Goal: Task Accomplishment & Management: Manage account settings

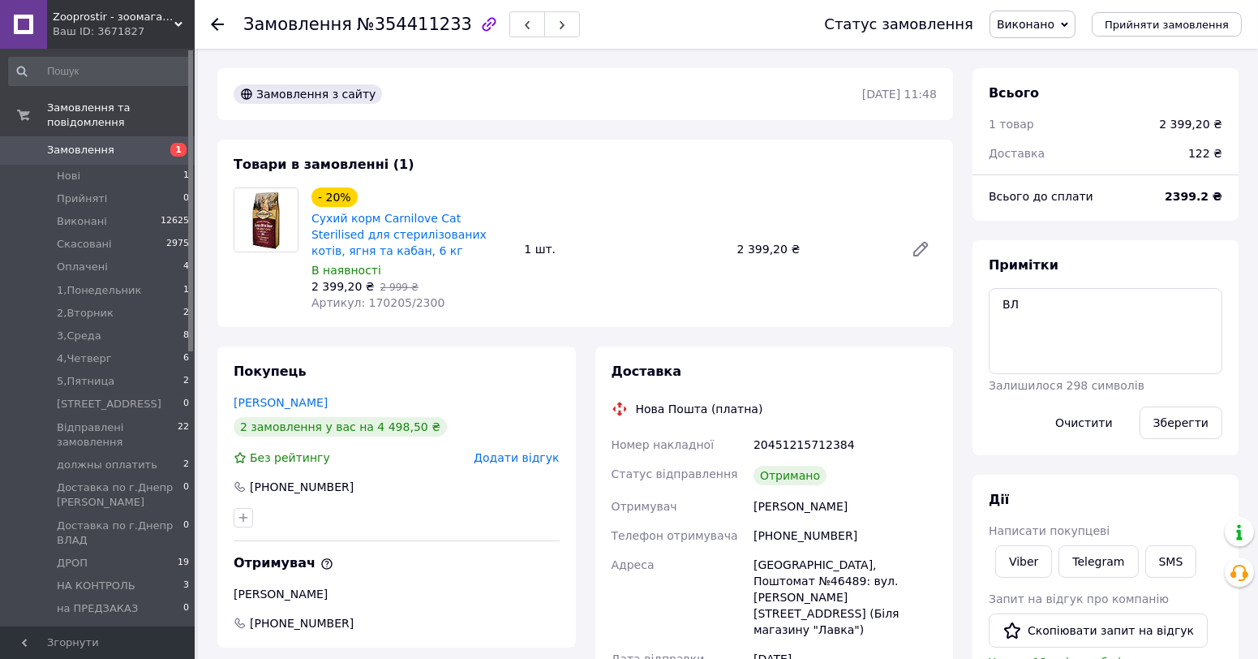
click at [127, 143] on span "Замовлення" at bounding box center [98, 150] width 103 height 15
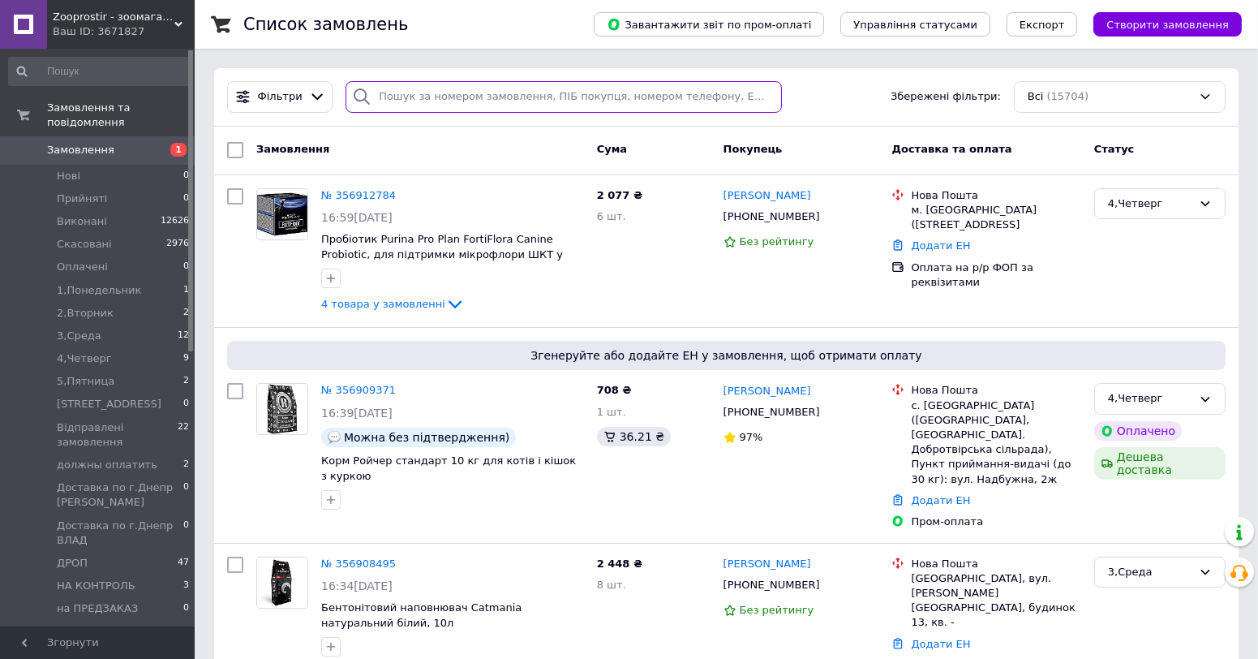
click at [451, 110] on input "search" at bounding box center [564, 97] width 436 height 32
paste input "351725631"
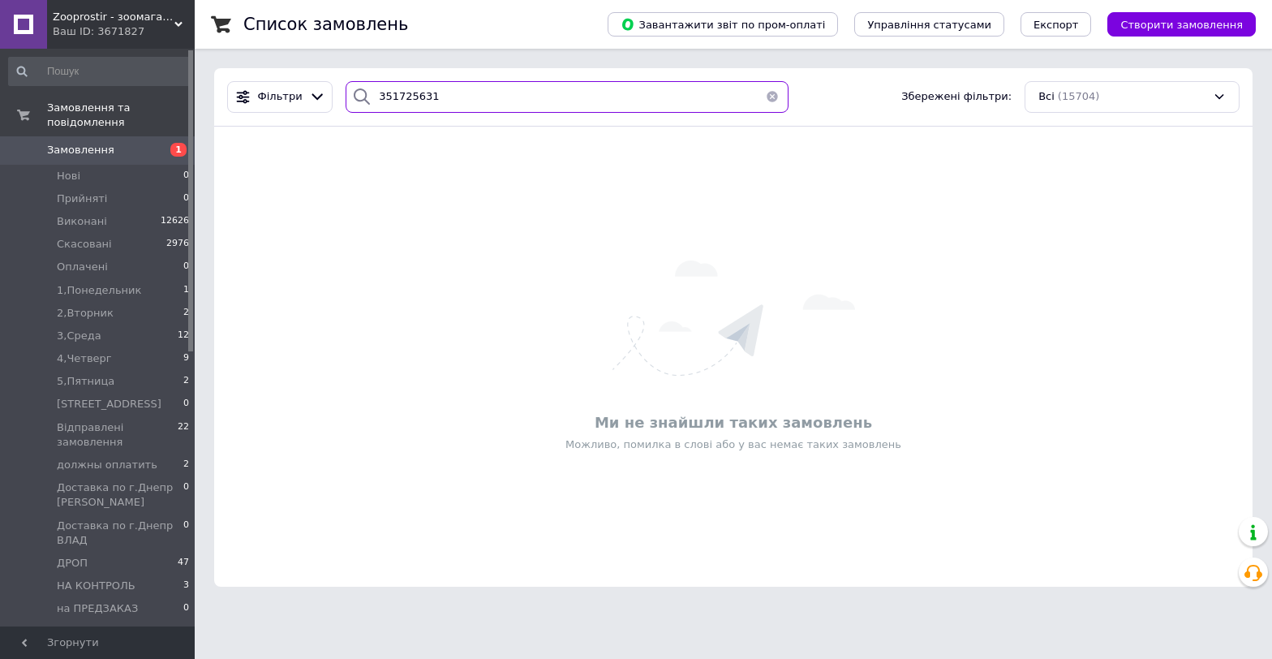
type input "351725631"
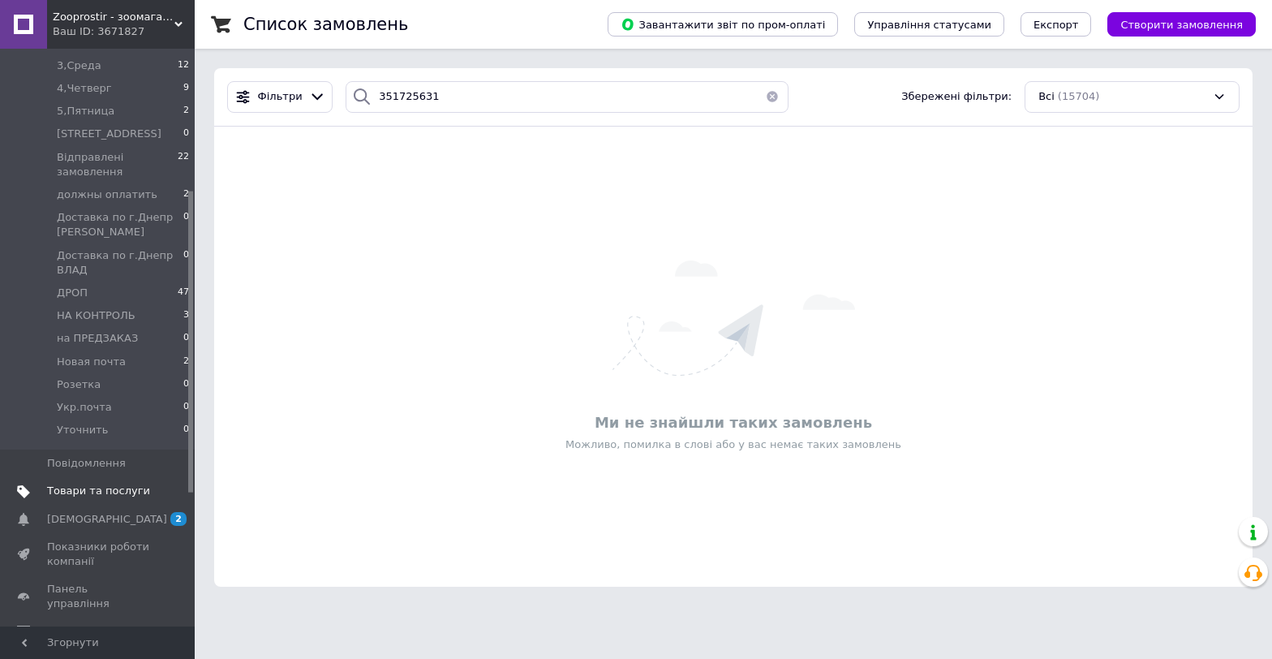
click at [110, 483] on span "Товари та послуги" at bounding box center [98, 490] width 103 height 15
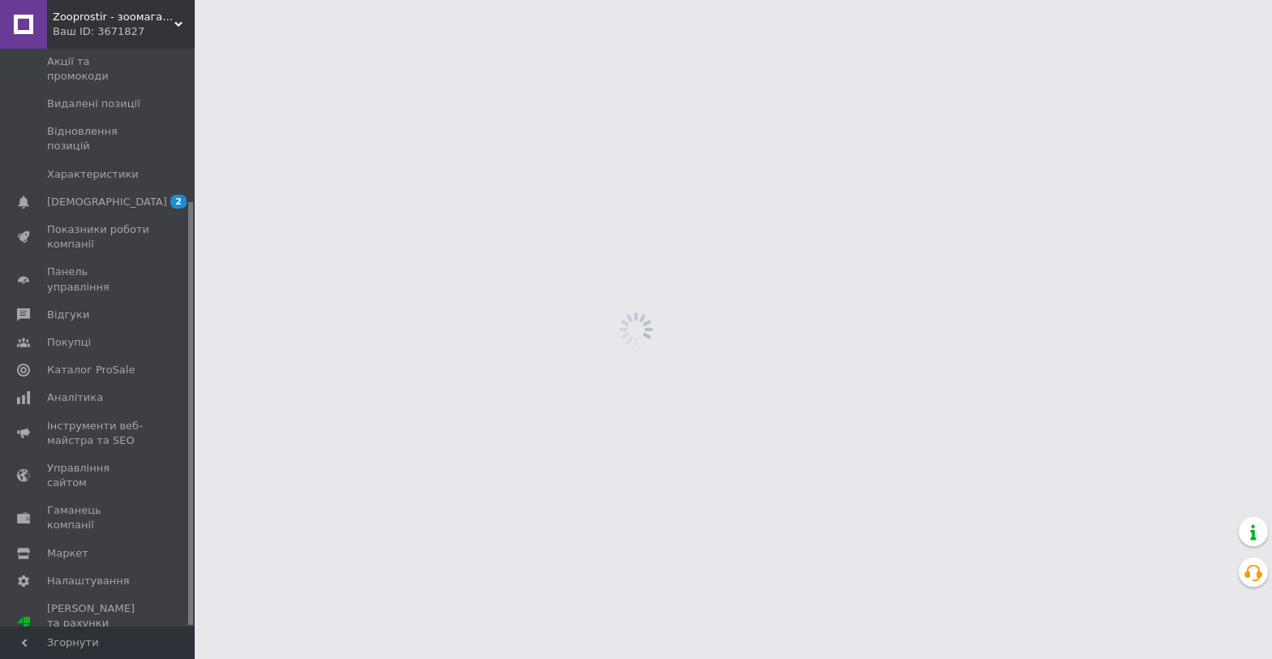
scroll to position [208, 0]
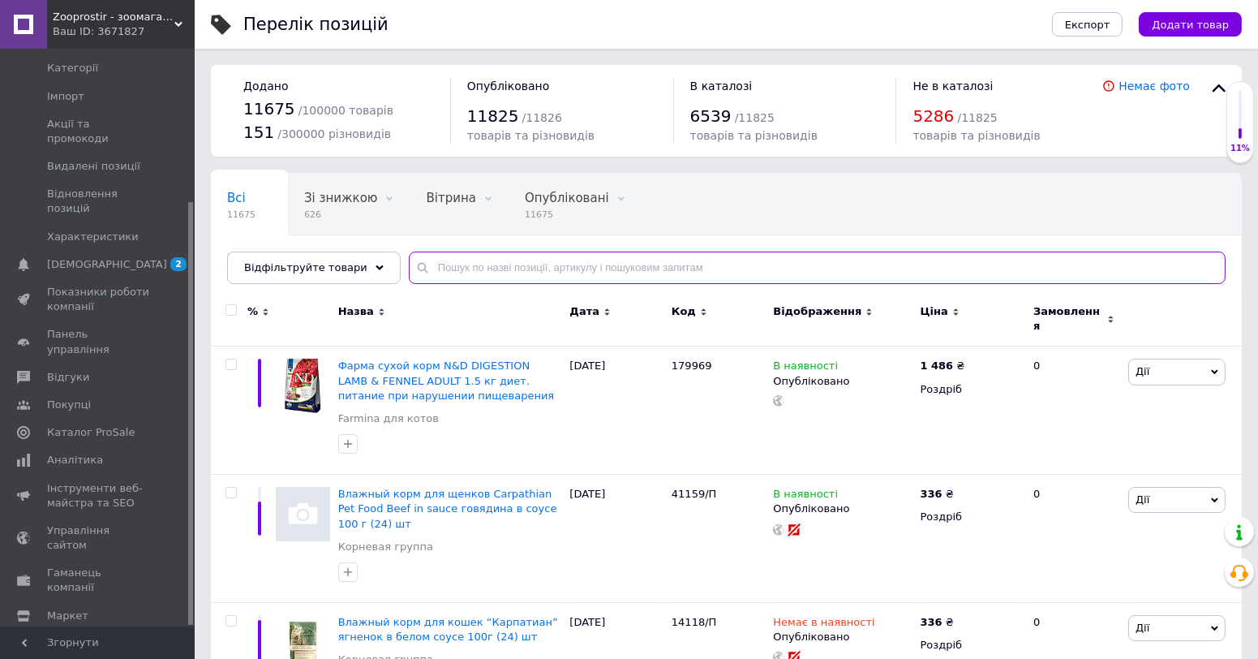
click at [448, 266] on input "text" at bounding box center [817, 267] width 817 height 32
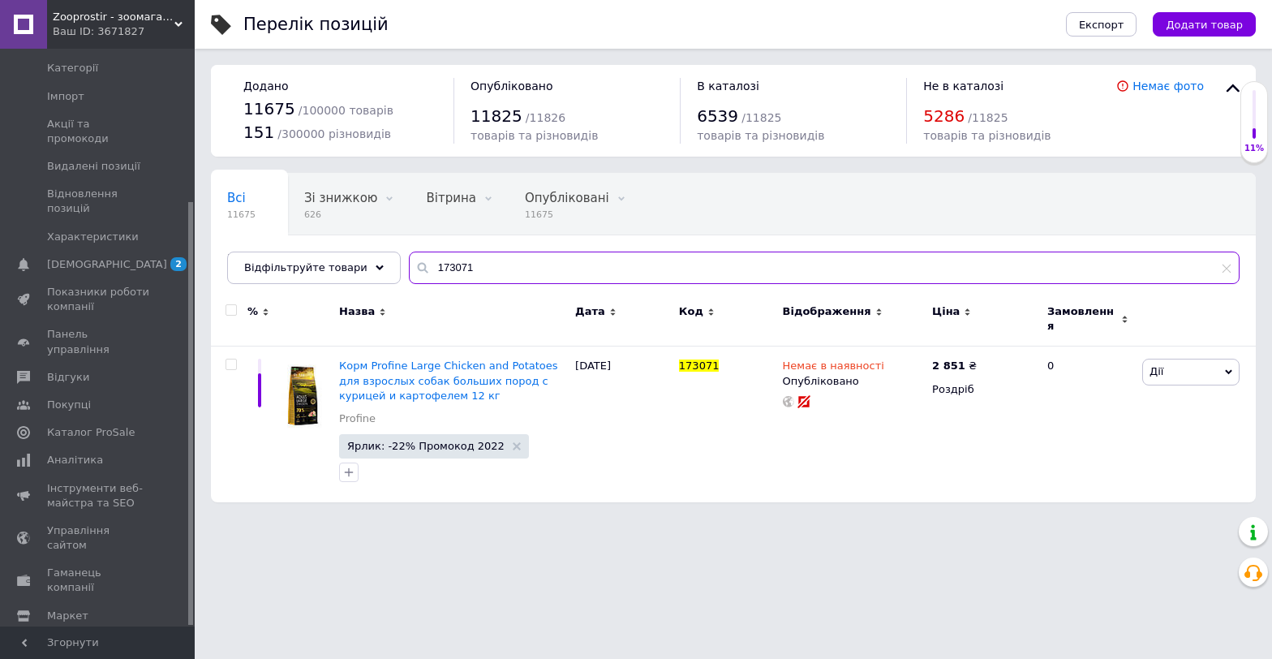
drag, startPoint x: 502, startPoint y: 263, endPoint x: 367, endPoint y: 247, distance: 135.6
click at [376, 247] on div "Всі 11675 Зі знижкою 626 Видалити Редагувати Вітрина 0 Видалити Редагувати Опуб…" at bounding box center [733, 228] width 1045 height 111
paste input "11263/13"
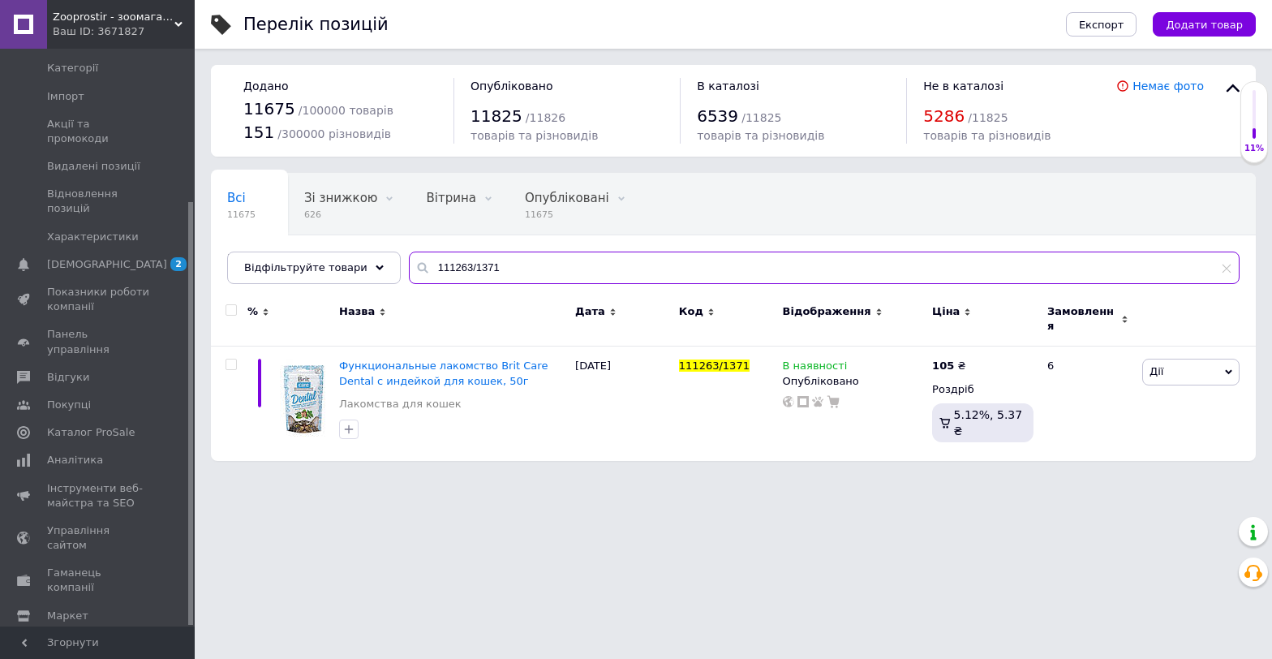
drag, startPoint x: 528, startPoint y: 267, endPoint x: 302, endPoint y: 238, distance: 228.1
click at [302, 238] on div "Всі 11675 Зі знижкою 626 Видалити Редагувати Вітрина 0 Видалити Редагувати Опуб…" at bounding box center [733, 228] width 1045 height 111
paste input "376/7212"
type input "111376/7212"
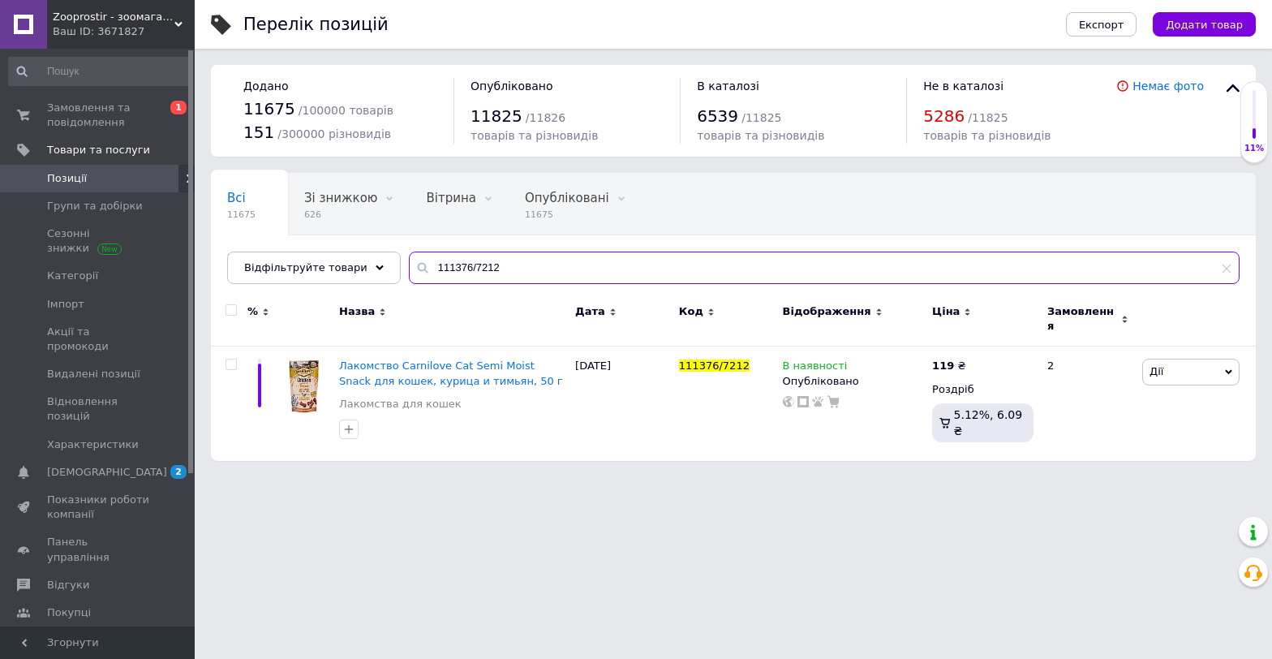
drag, startPoint x: 519, startPoint y: 273, endPoint x: 415, endPoint y: 263, distance: 104.4
click at [415, 263] on input "111376/7212" at bounding box center [824, 267] width 831 height 32
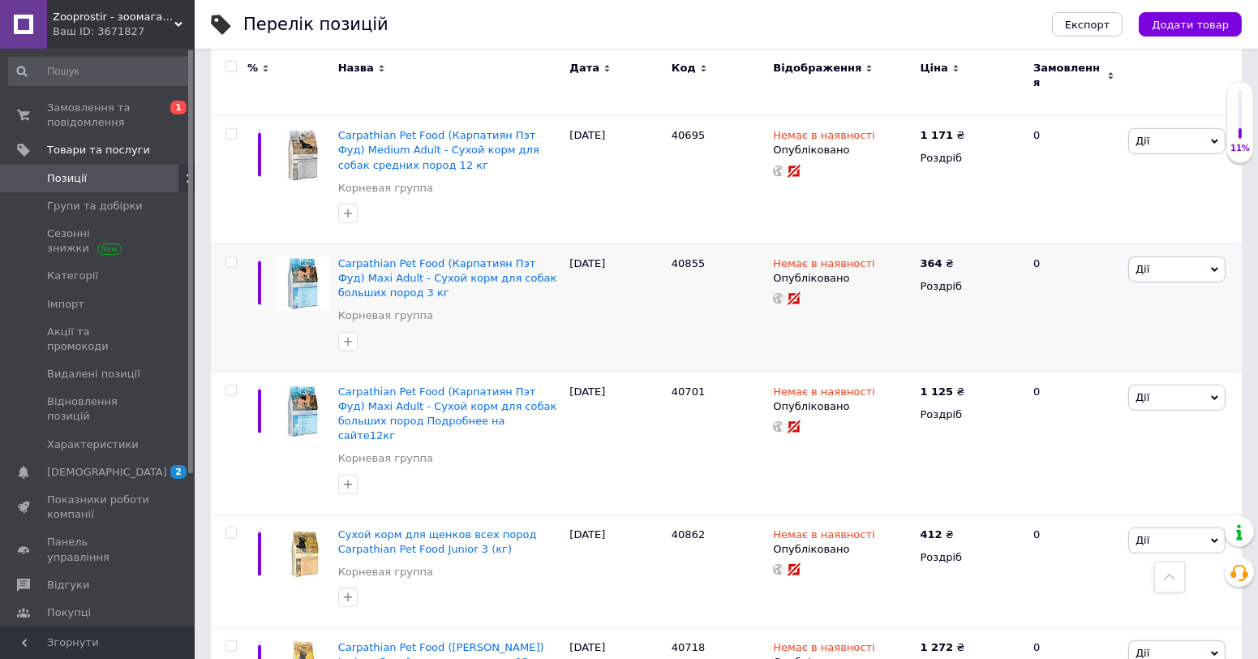
scroll to position [2213, 0]
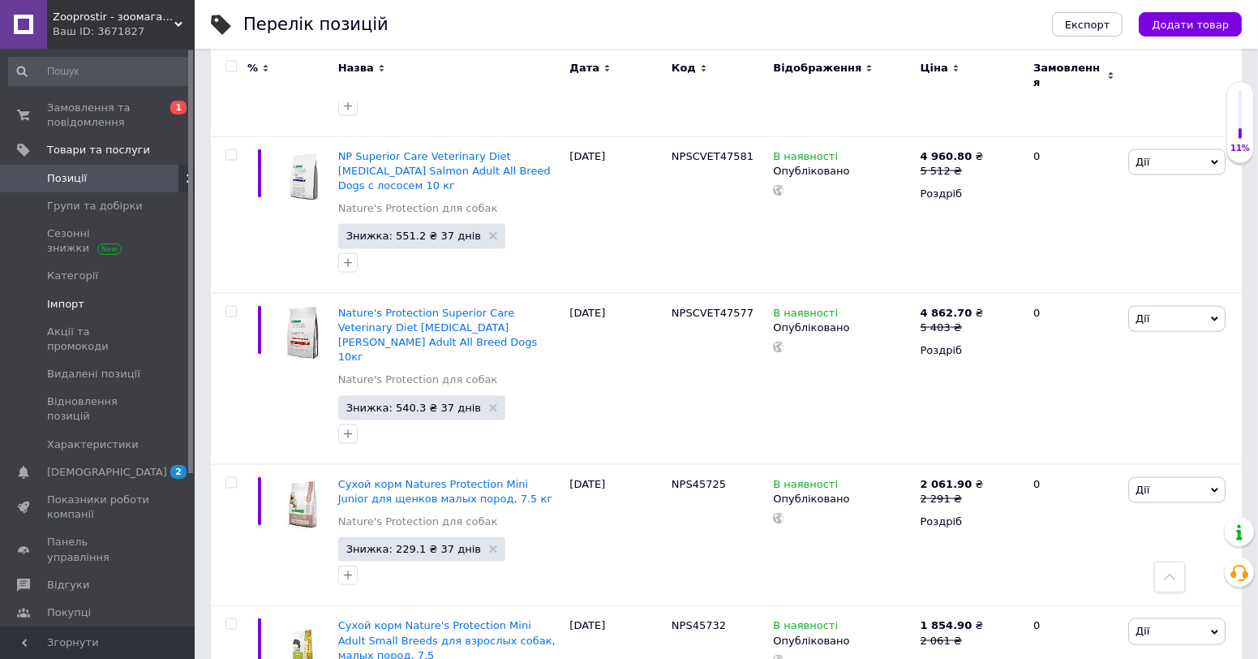
scroll to position [4543, 0]
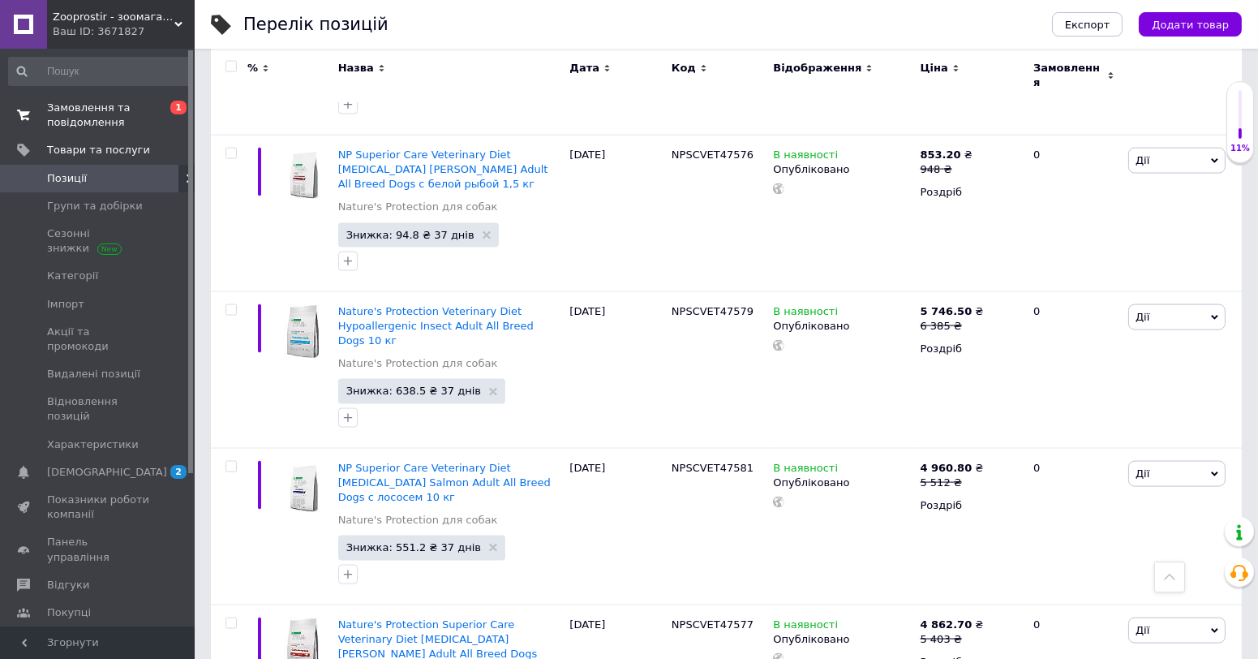
click at [71, 121] on span "Замовлення та повідомлення" at bounding box center [98, 115] width 103 height 29
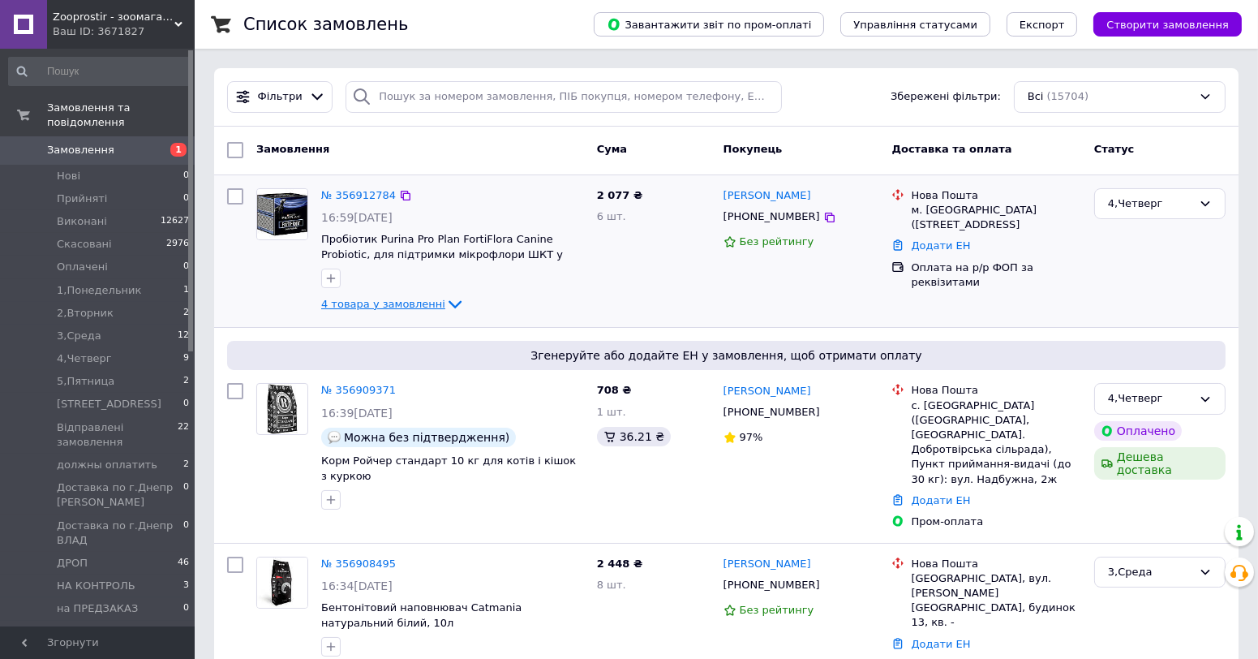
click at [392, 301] on span "4 товара у замовленні" at bounding box center [383, 304] width 124 height 12
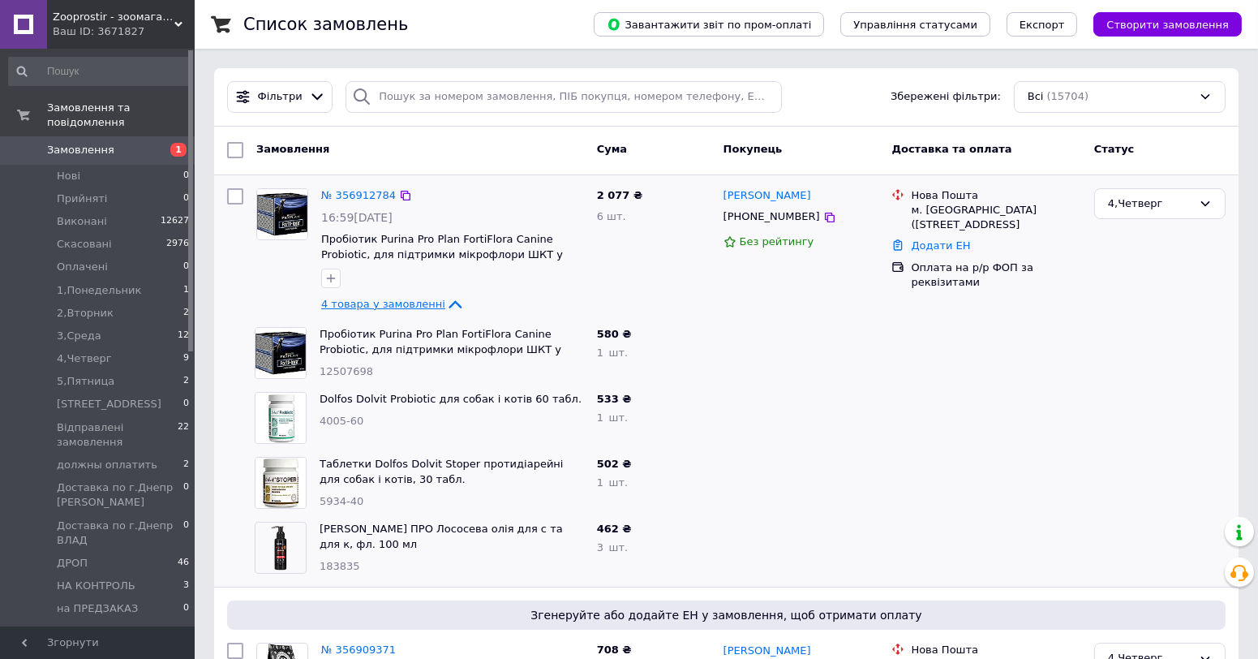
click at [392, 301] on span "4 товара у замовленні" at bounding box center [383, 304] width 124 height 12
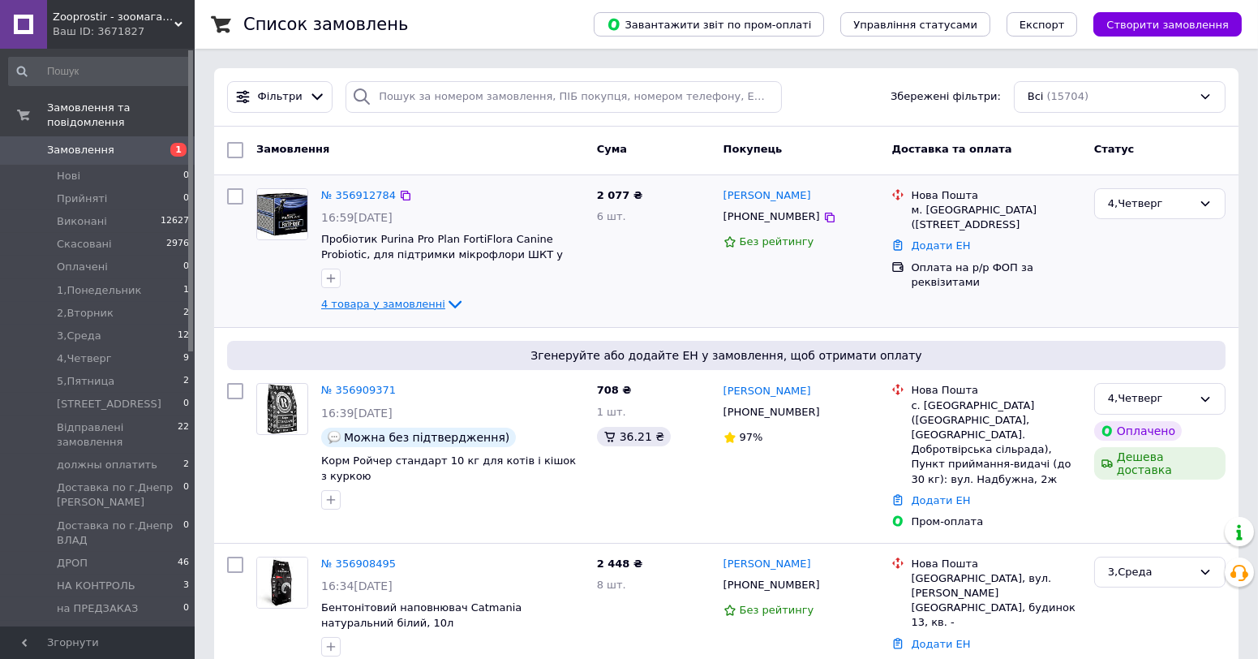
click at [415, 303] on span "4 товара у замовленні" at bounding box center [383, 304] width 124 height 12
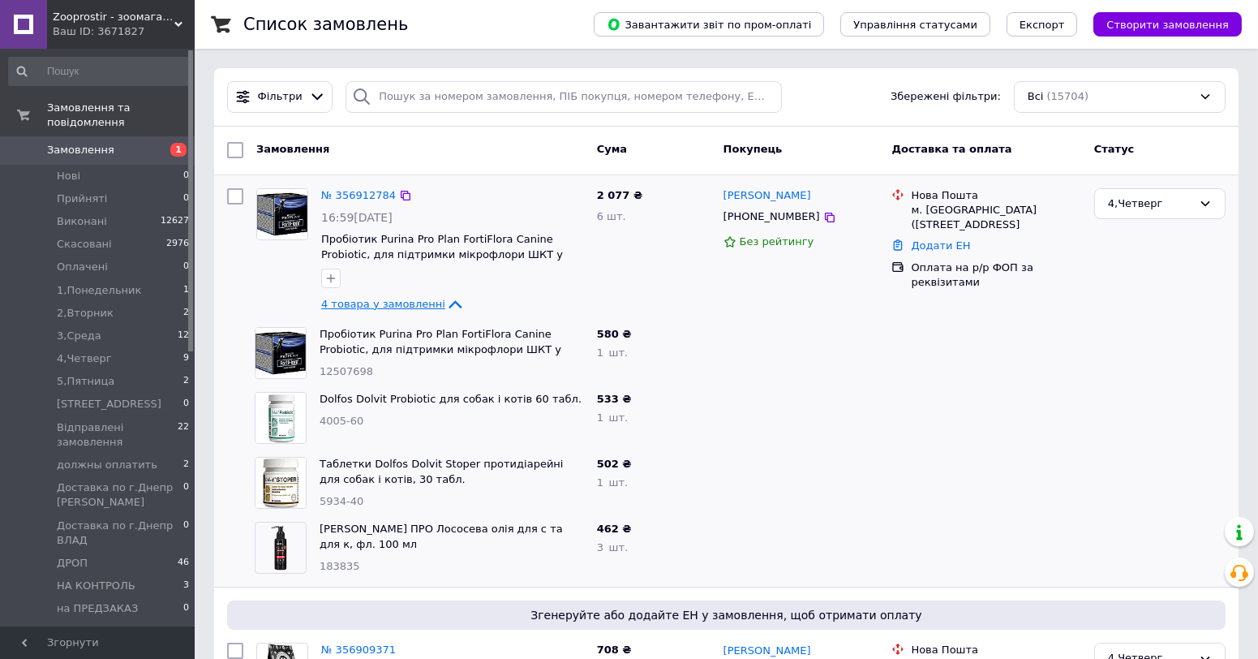
click at [415, 303] on span "4 товара у замовленні" at bounding box center [383, 304] width 124 height 12
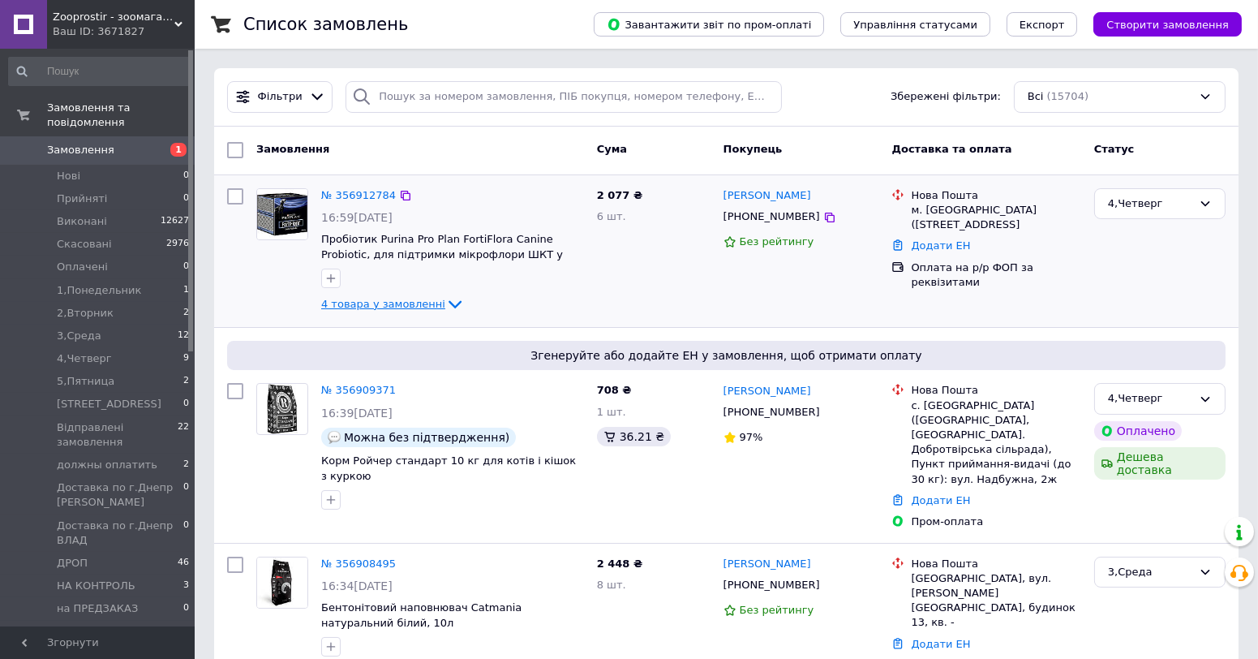
click at [365, 298] on link "4 товара у замовленні" at bounding box center [393, 304] width 144 height 12
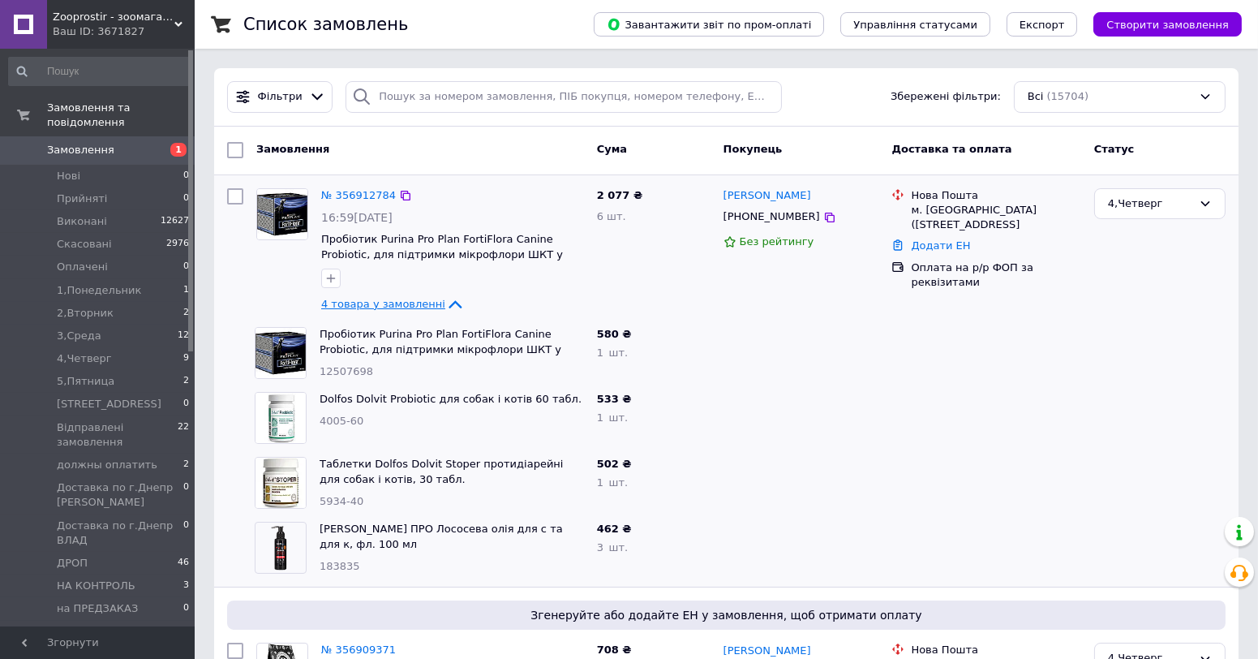
click at [364, 300] on span "4 товара у замовленні" at bounding box center [383, 304] width 124 height 12
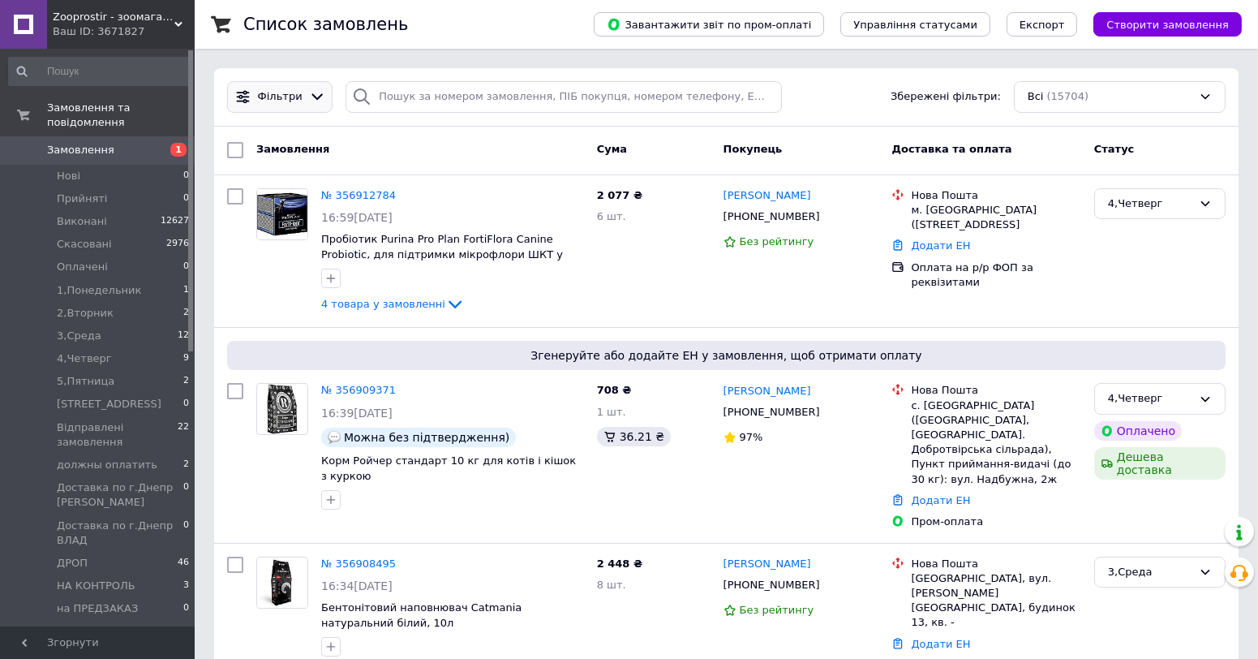
click at [309, 93] on icon at bounding box center [317, 96] width 17 height 17
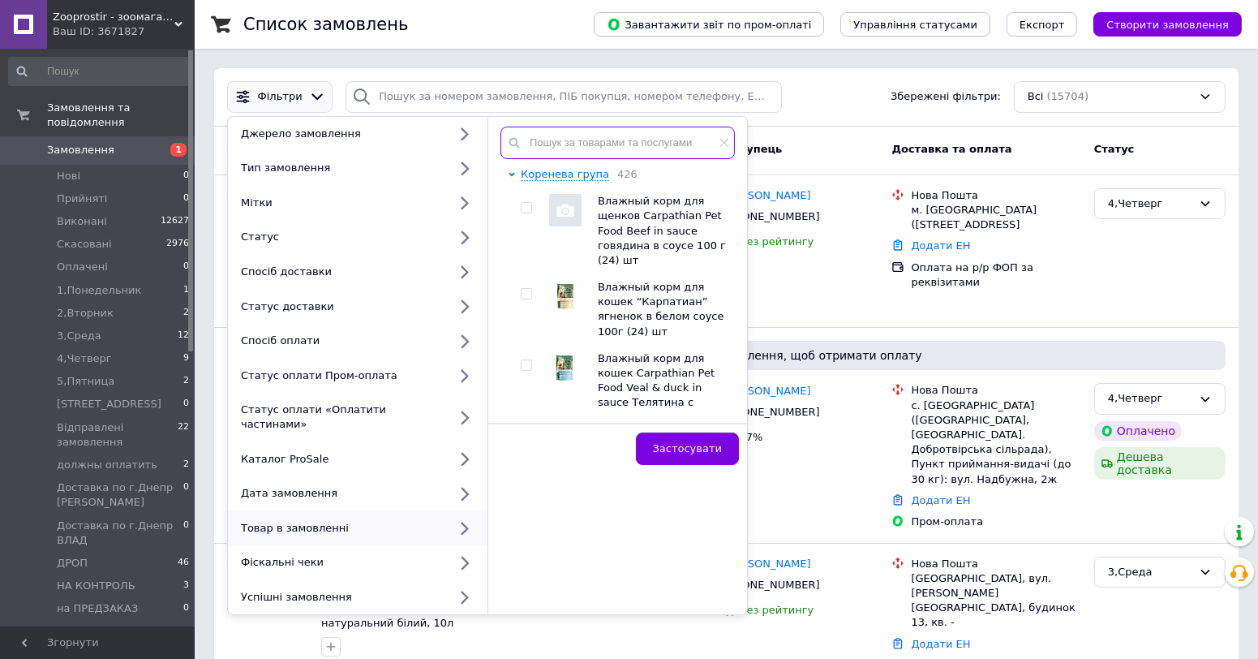
paste input "183162"
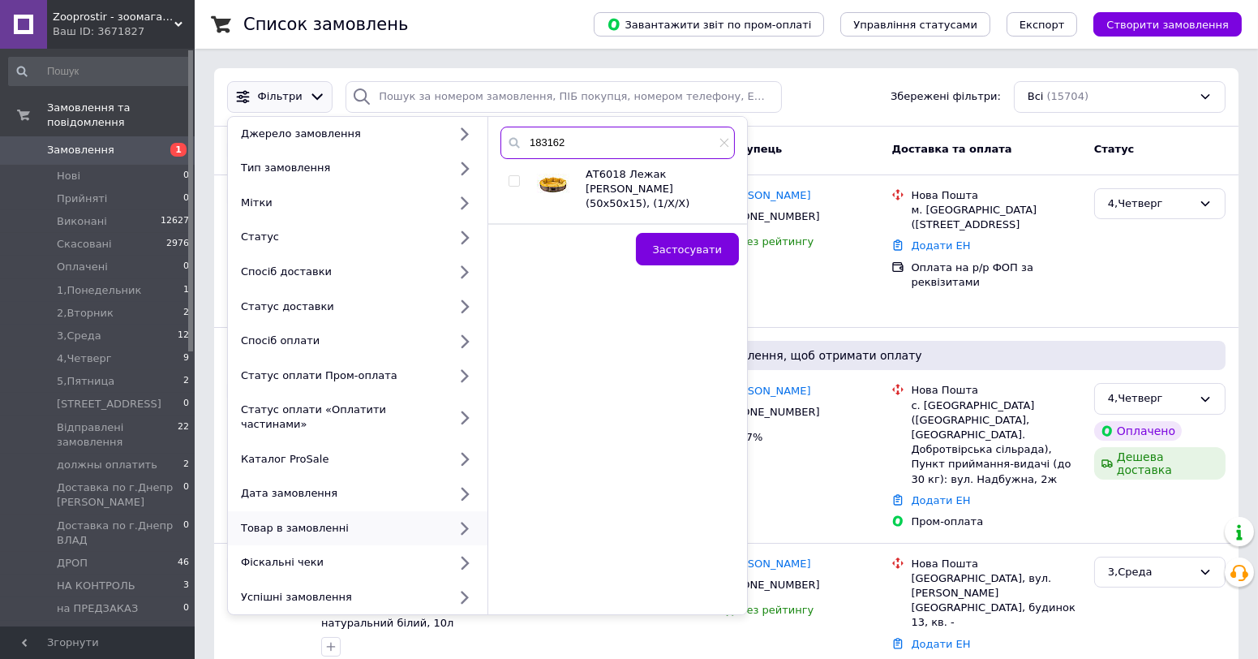
type input "183162"
click at [511, 187] on div at bounding box center [517, 189] width 16 height 45
click at [509, 180] on input "checkbox" at bounding box center [514, 181] width 11 height 11
checkbox input "true"
click at [685, 233] on button "Застосувати" at bounding box center [687, 249] width 103 height 32
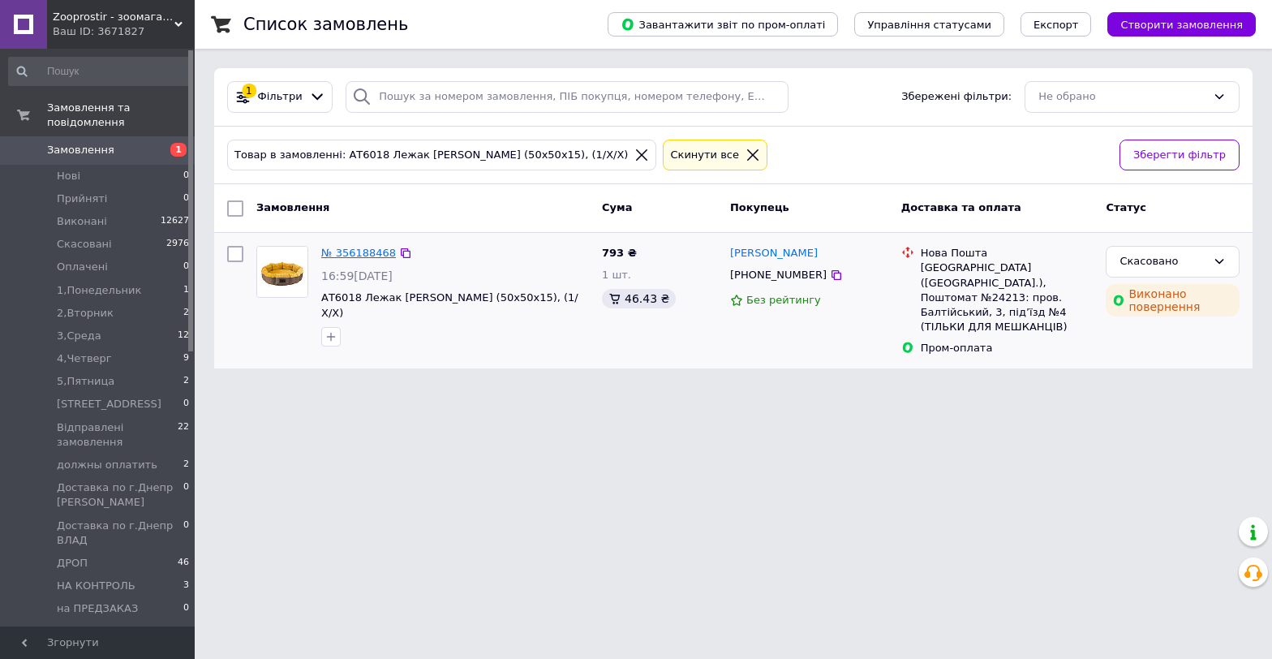
click at [354, 253] on link "№ 356188468" at bounding box center [358, 253] width 75 height 12
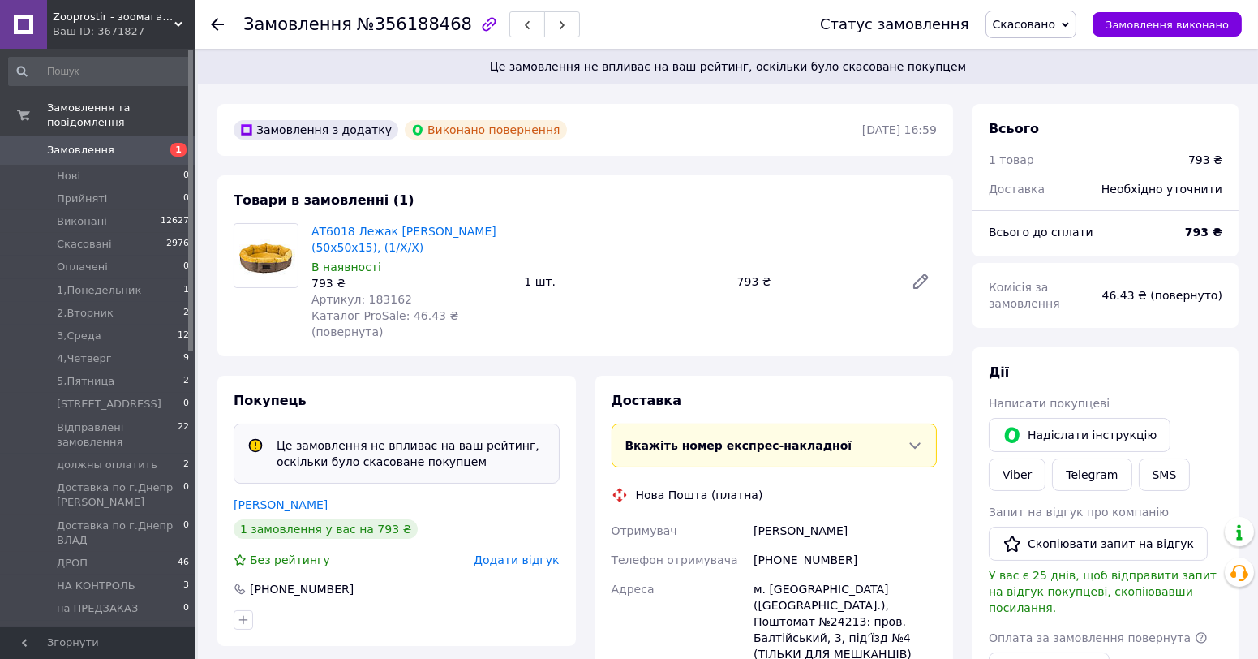
click at [377, 293] on span "Артикул: 183162" at bounding box center [361, 299] width 101 height 13
copy span "183162"
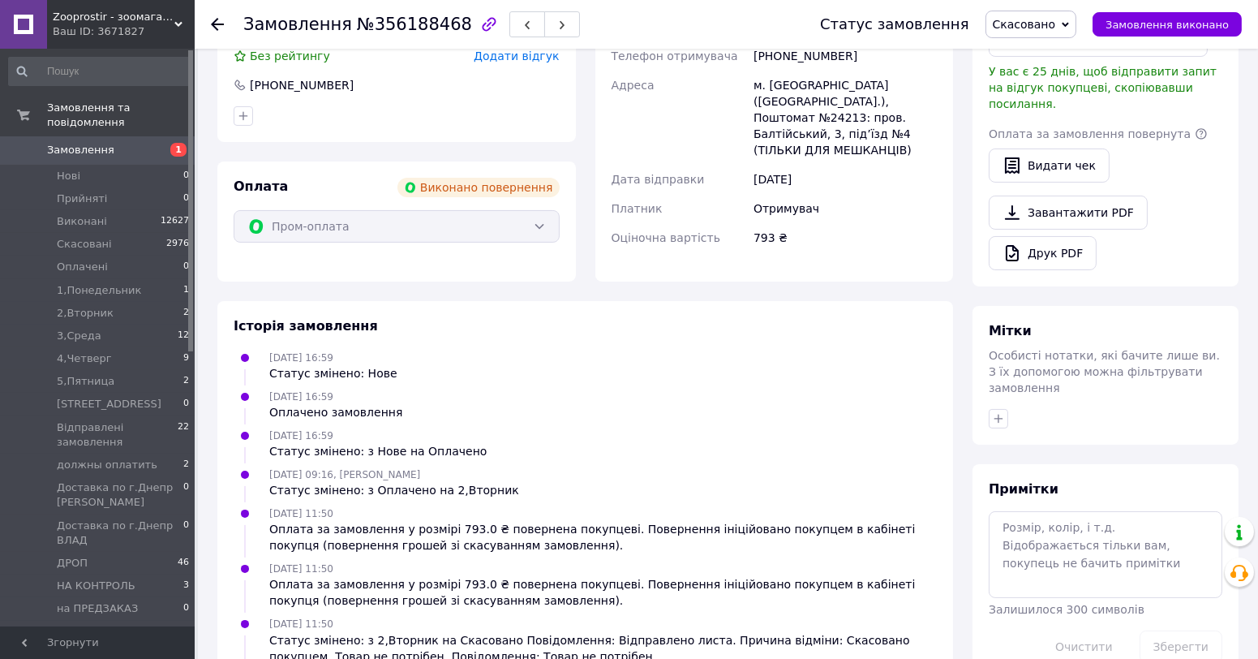
scroll to position [550, 0]
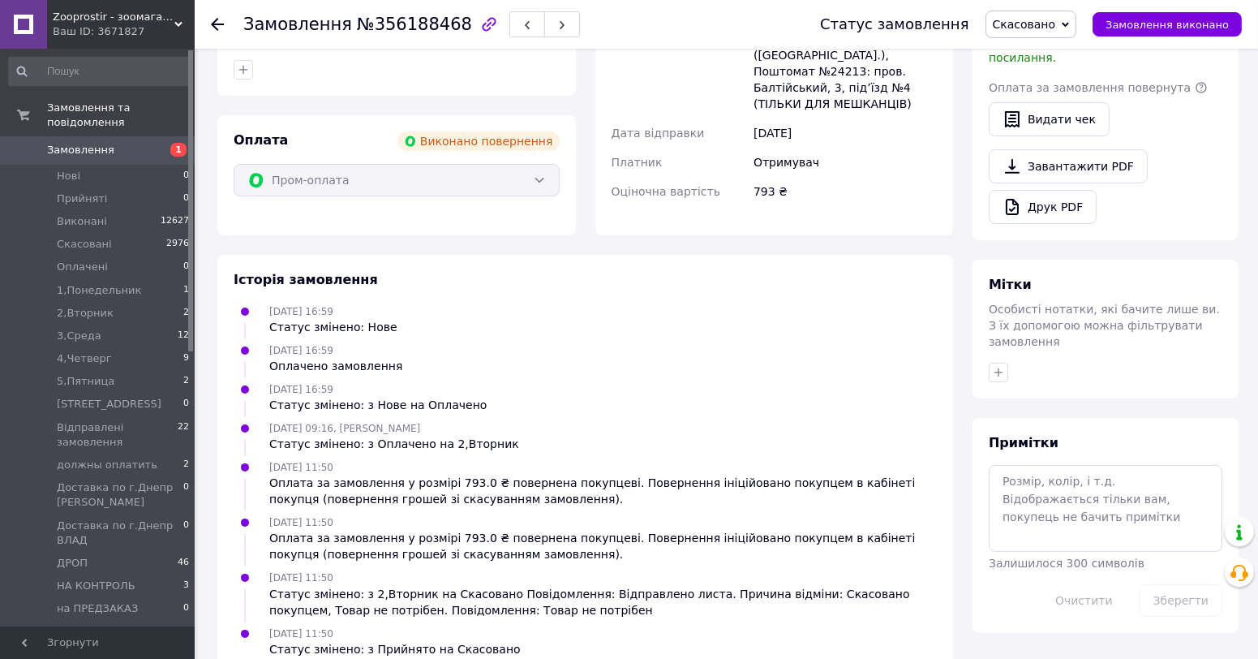
click at [255, 255] on div "Історія замовлення [DATE] 16:59 Статус змінено: Нове [DATE] 16:59 Оплачено замо…" at bounding box center [585, 464] width 736 height 419
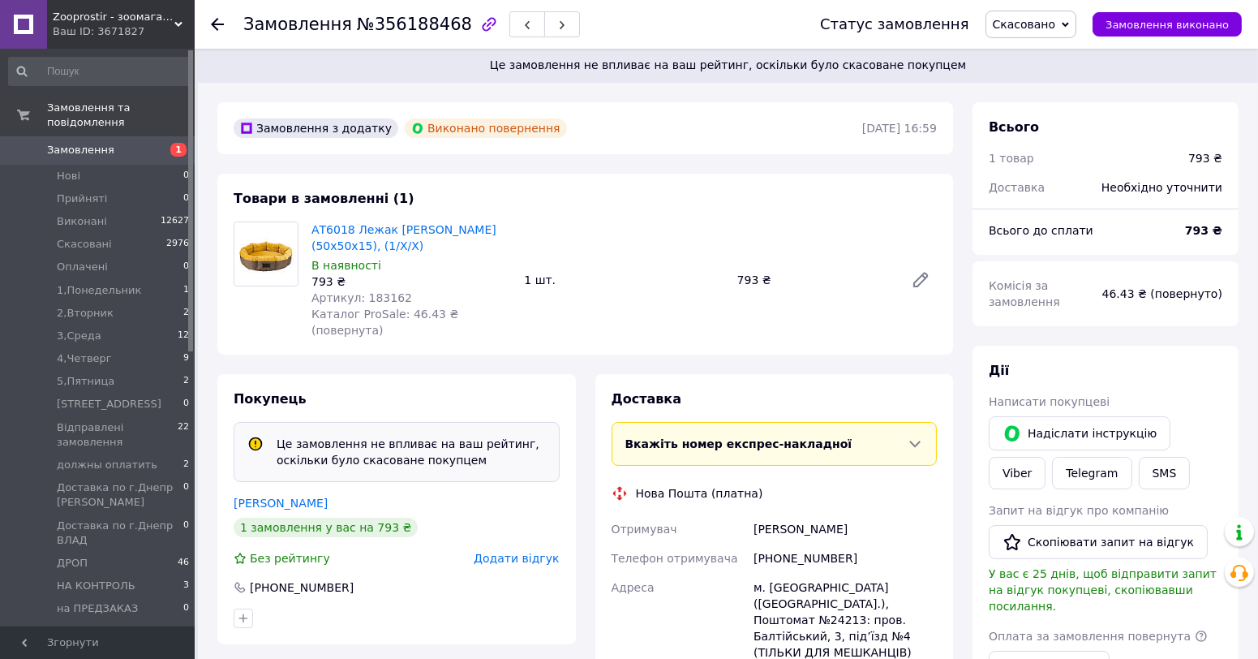
scroll to position [0, 0]
drag, startPoint x: 236, startPoint y: 358, endPoint x: 234, endPoint y: 347, distance: 10.8
click at [236, 358] on div "Замовлення з додатку Виконано повернення [DATE] 16:59 Товари в замовленні (1) А…" at bounding box center [585, 663] width 755 height 1119
click at [109, 143] on span "Замовлення" at bounding box center [98, 150] width 103 height 15
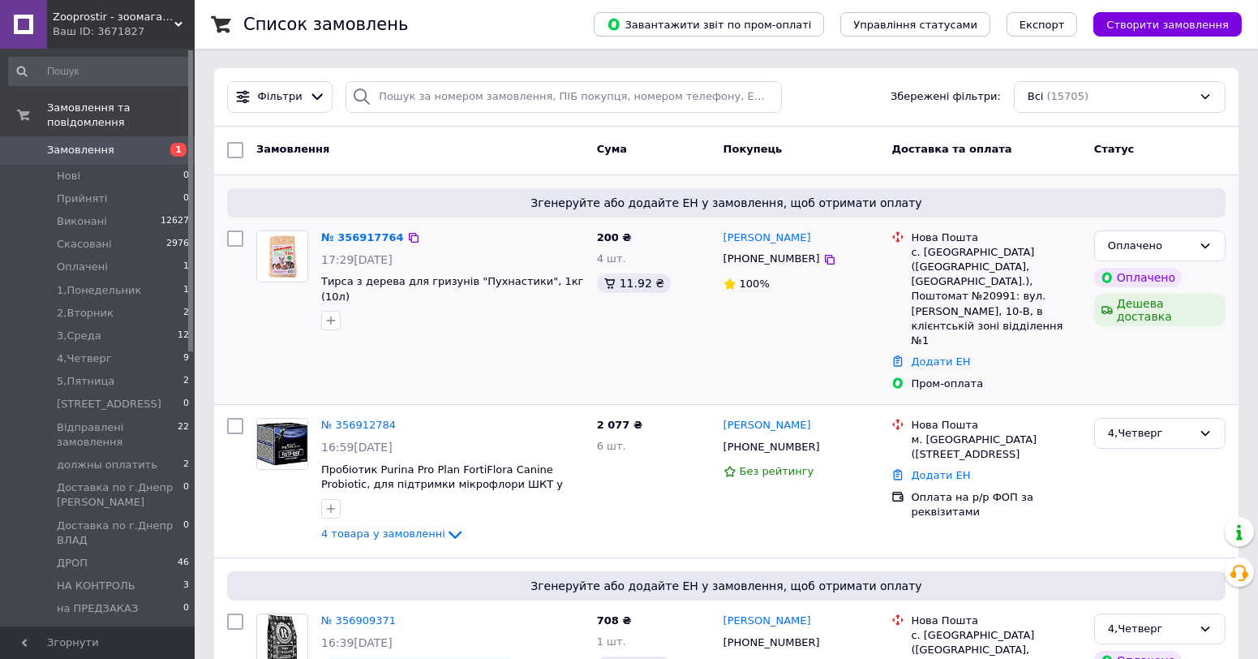
click at [363, 333] on div "№ 356917764 17:29[DATE] Тирса з дерева для гризунів "Пухнастики", 1кг (10л)" at bounding box center [420, 311] width 341 height 174
click at [325, 339] on div "№ 356917764 17:29[DATE] Тирса з дерева для гризунів "Пухнастики", 1кг (10л)" at bounding box center [420, 311] width 341 height 174
